Goal: Transaction & Acquisition: Purchase product/service

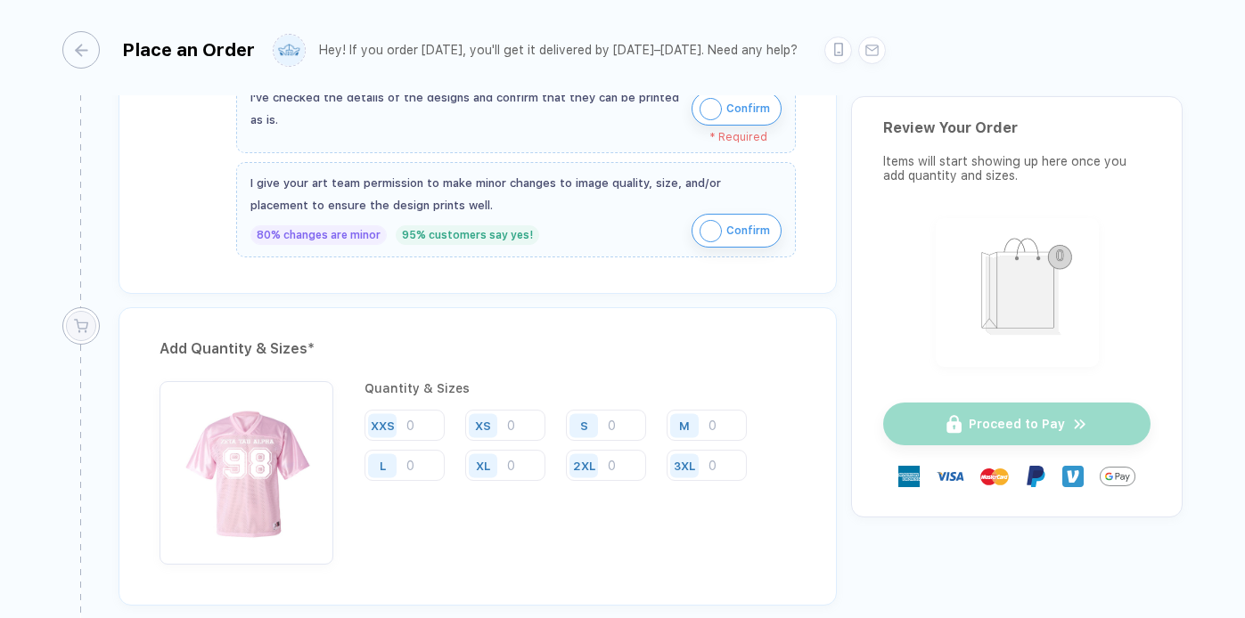
scroll to position [753, 0]
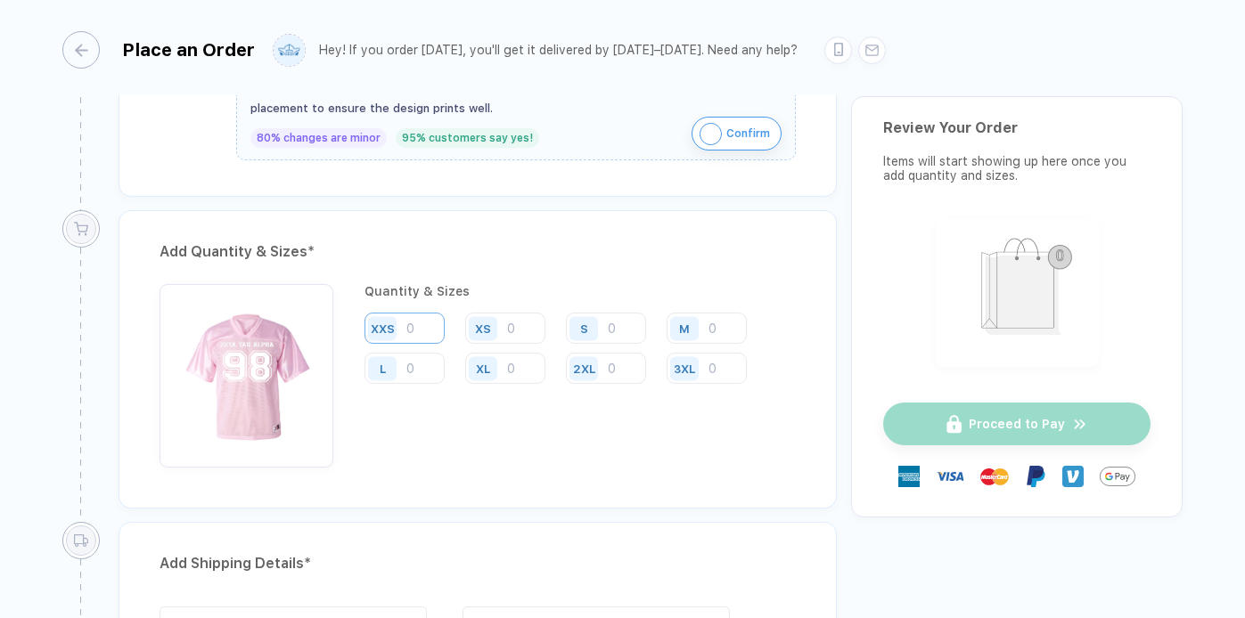
click at [427, 323] on input "number" at bounding box center [404, 328] width 80 height 31
click at [527, 324] on input "number" at bounding box center [505, 328] width 80 height 31
type input "7"
type input "1"
click at [613, 319] on input "number" at bounding box center [606, 328] width 80 height 31
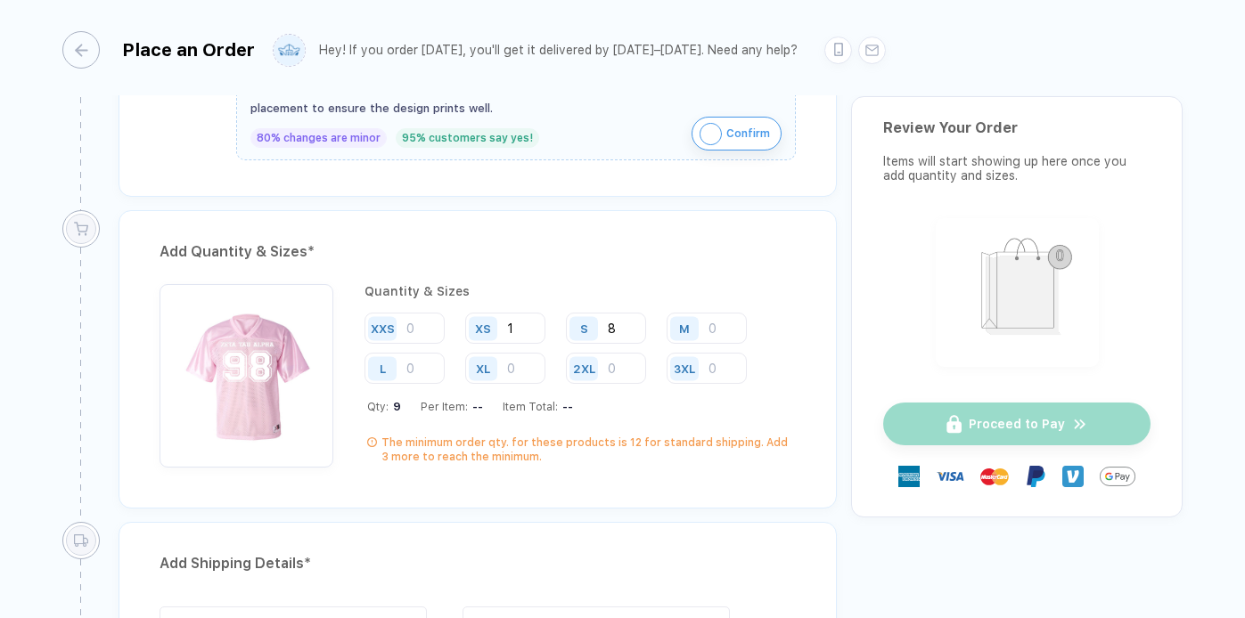
type input "8"
click at [706, 321] on div "M" at bounding box center [687, 328] width 41 height 31
click at [722, 322] on input "number" at bounding box center [707, 328] width 80 height 31
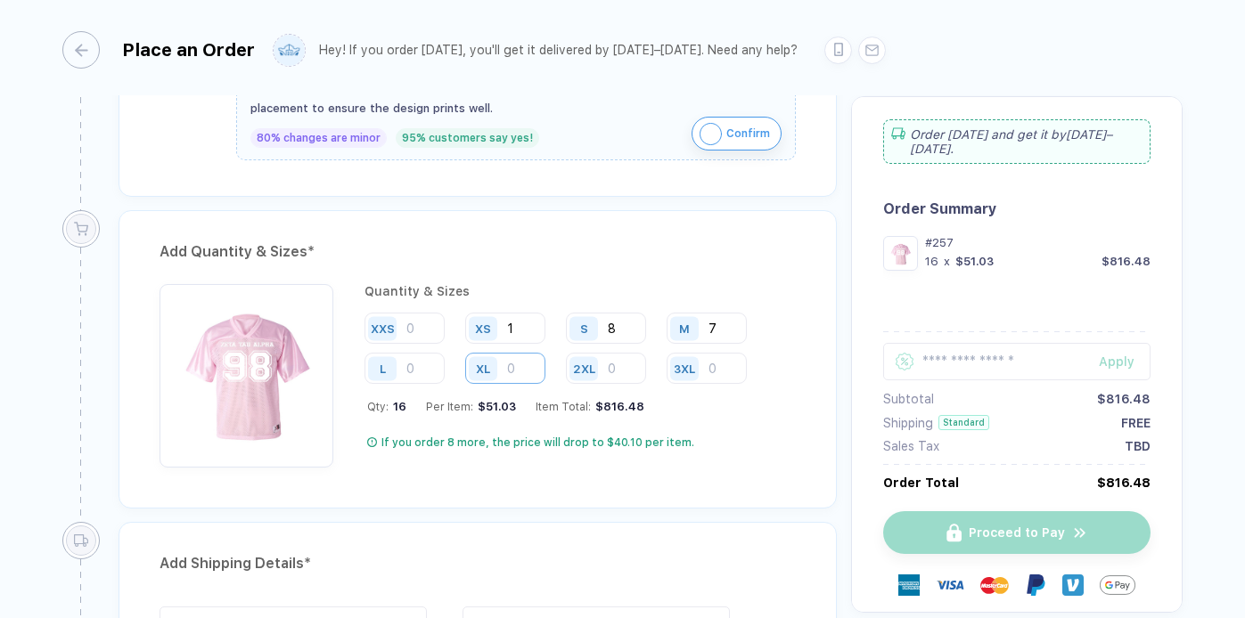
type input "7"
click at [518, 361] on input "number" at bounding box center [505, 368] width 80 height 31
type input "7"
click at [613, 361] on input "number" at bounding box center [606, 368] width 80 height 31
type input "8"
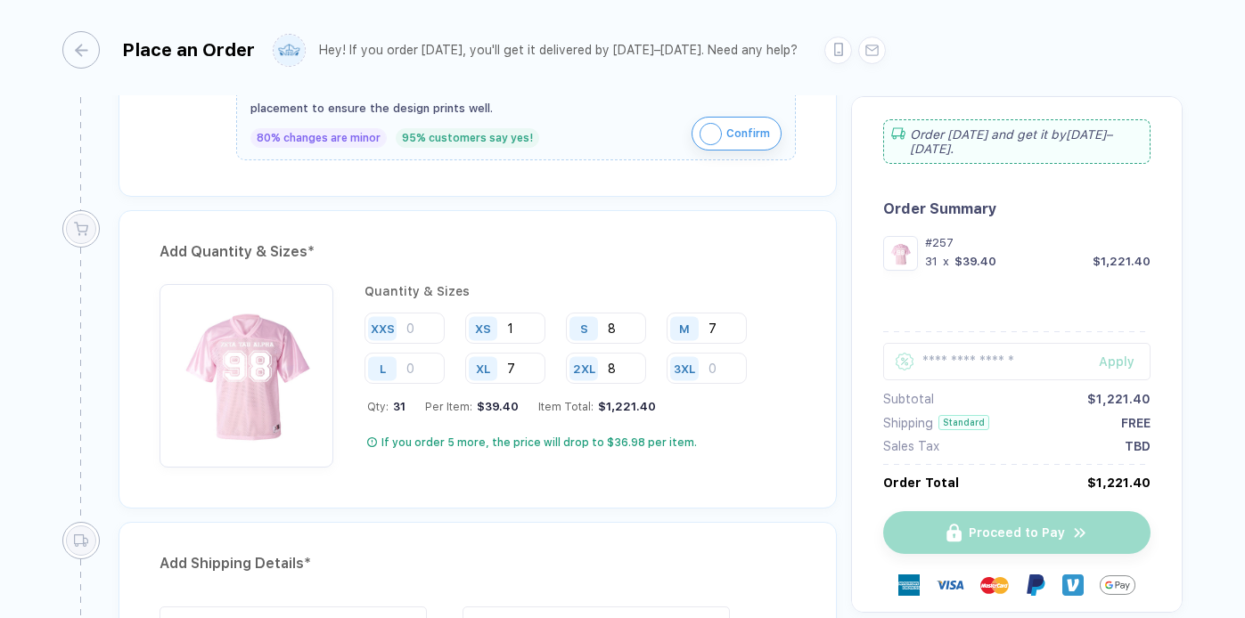
drag, startPoint x: 536, startPoint y: 326, endPoint x: 452, endPoint y: 326, distance: 84.7
click at [452, 326] on div "XXS XS 1 S 8 M 7 L XL 7 2XL 8 3XL" at bounding box center [579, 349] width 431 height 73
click at [513, 354] on input "7" at bounding box center [505, 368] width 80 height 31
click at [511, 328] on input "number" at bounding box center [505, 328] width 80 height 31
type input "10"
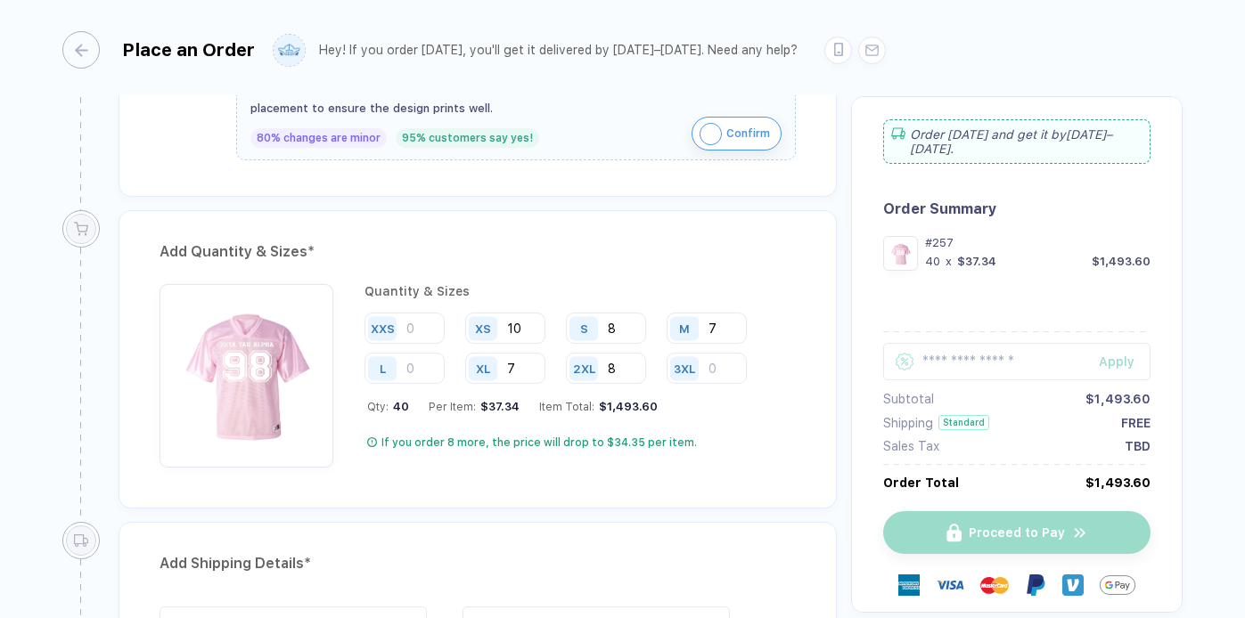
drag, startPoint x: 601, startPoint y: 334, endPoint x: 569, endPoint y: 334, distance: 31.2
click at [569, 334] on div "S 8" at bounding box center [606, 328] width 80 height 31
type input "8"
type input "10"
drag, startPoint x: 724, startPoint y: 331, endPoint x: 637, endPoint y: 332, distance: 87.3
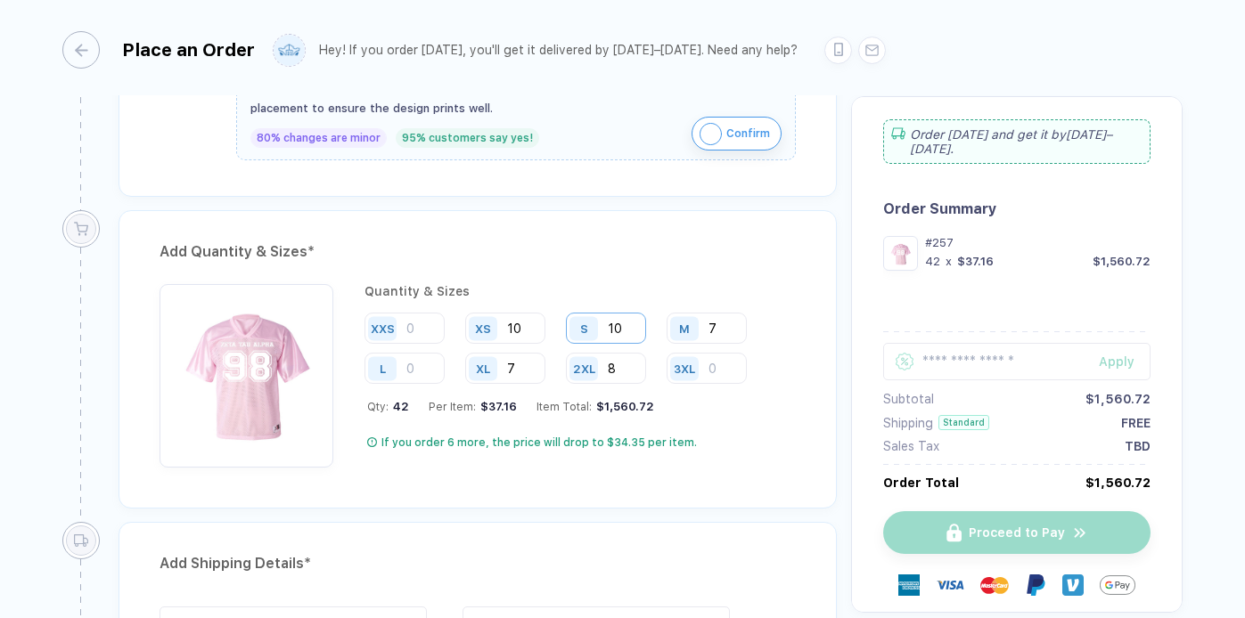
click at [637, 332] on div "XXS XS 10 S 10 M 7 L XL 7 2XL 8 3XL" at bounding box center [579, 349] width 431 height 73
type input "10"
drag, startPoint x: 522, startPoint y: 364, endPoint x: 444, endPoint y: 364, distance: 78.4
click at [444, 364] on div "XXS XS 10 S 10 M 10 L XL 7 2XL 8 3XL" at bounding box center [579, 349] width 431 height 73
type input "10"
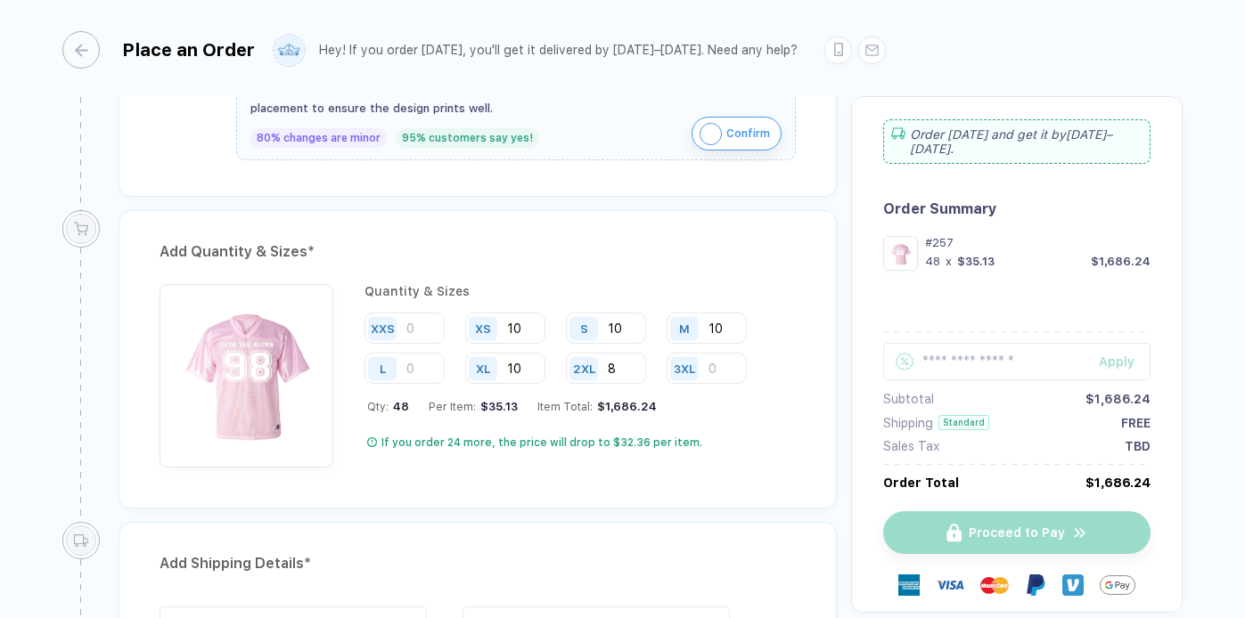
drag, startPoint x: 633, startPoint y: 364, endPoint x: 563, endPoint y: 364, distance: 69.5
click at [563, 364] on div "XXS XS 10 S 10 M 10 L XL 10 2XL 8 3XL" at bounding box center [579, 349] width 431 height 73
click at [614, 358] on input "8" at bounding box center [606, 368] width 80 height 31
click at [659, 374] on div "2XL 8" at bounding box center [613, 369] width 94 height 33
drag, startPoint x: 627, startPoint y: 370, endPoint x: 563, endPoint y: 371, distance: 64.2
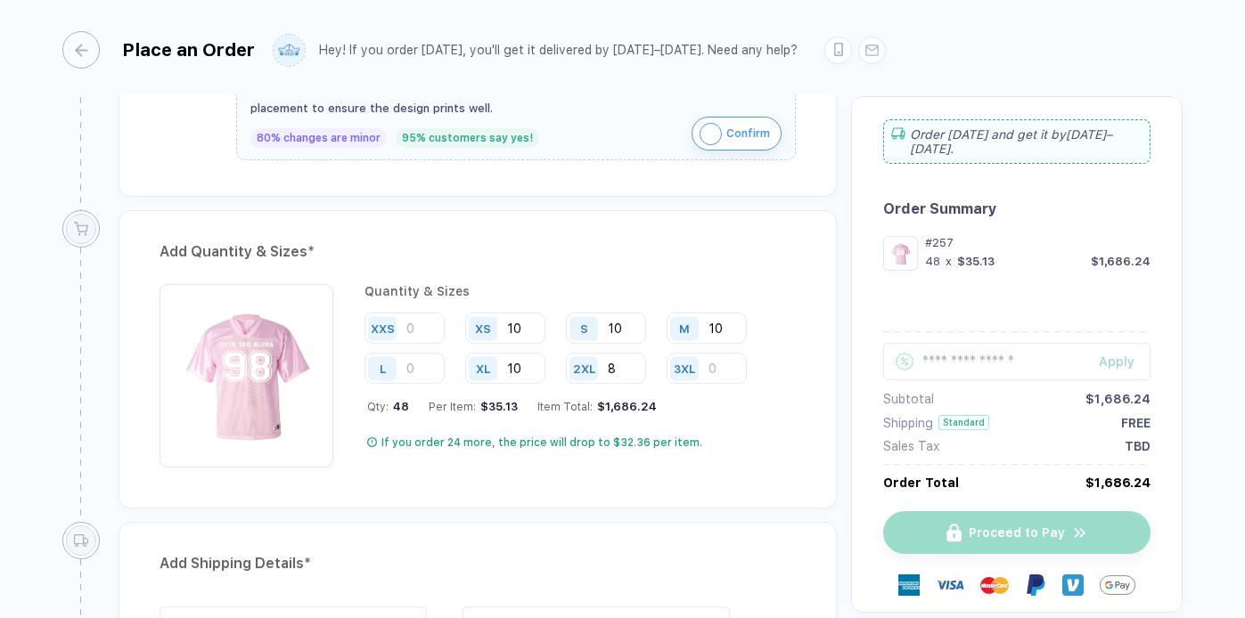
click at [563, 371] on div "XXS XS 10 S 10 M 10 L XL 10 2XL 8 3XL" at bounding box center [579, 349] width 431 height 73
type input "10"
click at [419, 364] on input "number" at bounding box center [404, 368] width 80 height 31
type input "6"
drag, startPoint x: 530, startPoint y: 367, endPoint x: 425, endPoint y: 367, distance: 105.1
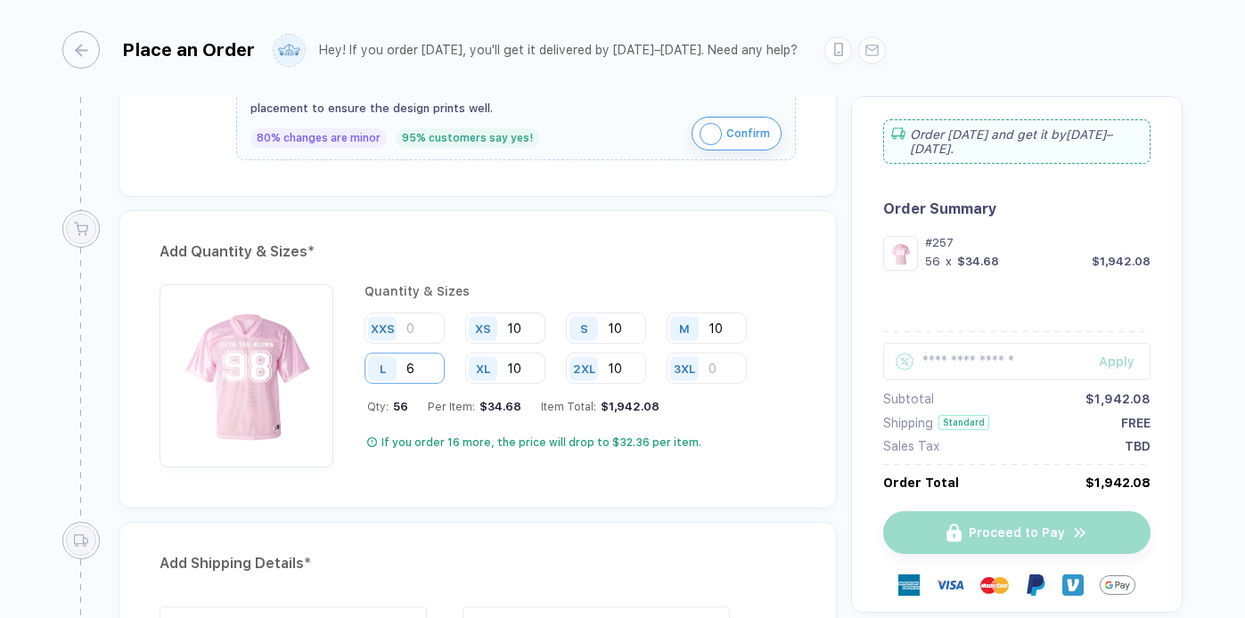
click at [425, 367] on div "XXS XS 10 S 10 M 10 L 6 XL 10 2XL 10 3XL" at bounding box center [579, 349] width 431 height 73
drag, startPoint x: 524, startPoint y: 328, endPoint x: 444, endPoint y: 328, distance: 80.2
click at [444, 328] on div "XXS XS 10 S 10 M 10 L 6 XL 2XL 10 3XL" at bounding box center [579, 349] width 431 height 73
click at [619, 334] on input "10" at bounding box center [606, 328] width 80 height 31
type input "1"
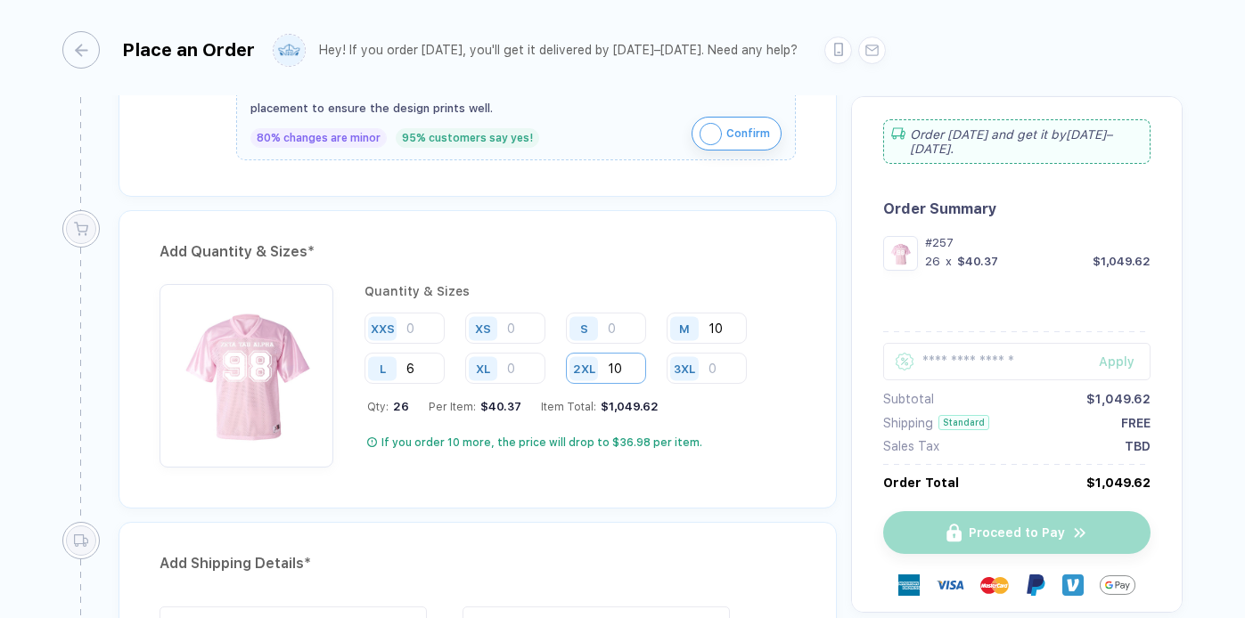
click at [628, 364] on input "10" at bounding box center [606, 368] width 80 height 31
type input "1"
click at [732, 319] on input "10" at bounding box center [707, 328] width 80 height 31
drag, startPoint x: 732, startPoint y: 319, endPoint x: 704, endPoint y: 319, distance: 28.5
click at [704, 319] on div "M 10" at bounding box center [707, 328] width 80 height 31
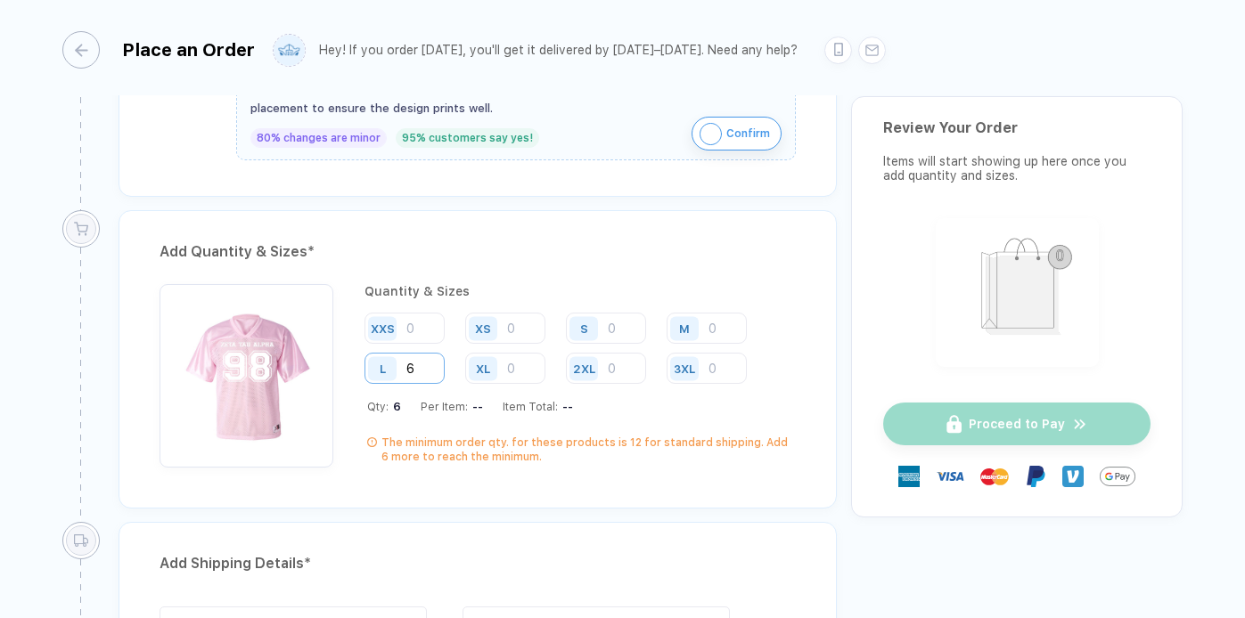
click at [434, 362] on input "6" at bounding box center [404, 368] width 80 height 31
